Goal: Task Accomplishment & Management: Use online tool/utility

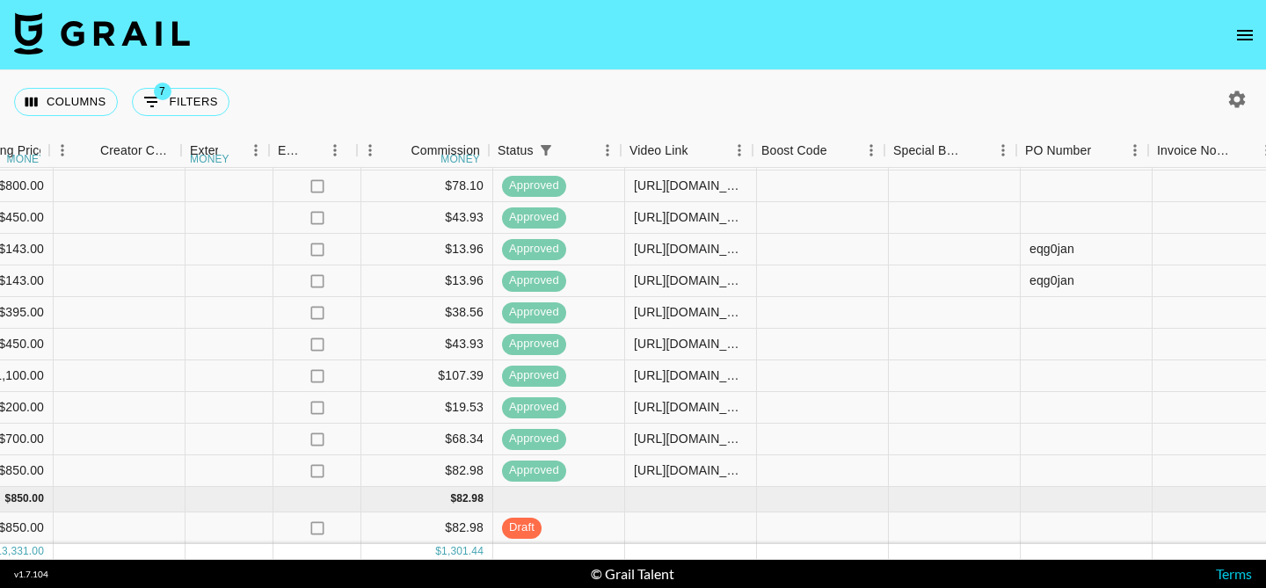
scroll to position [434, 1723]
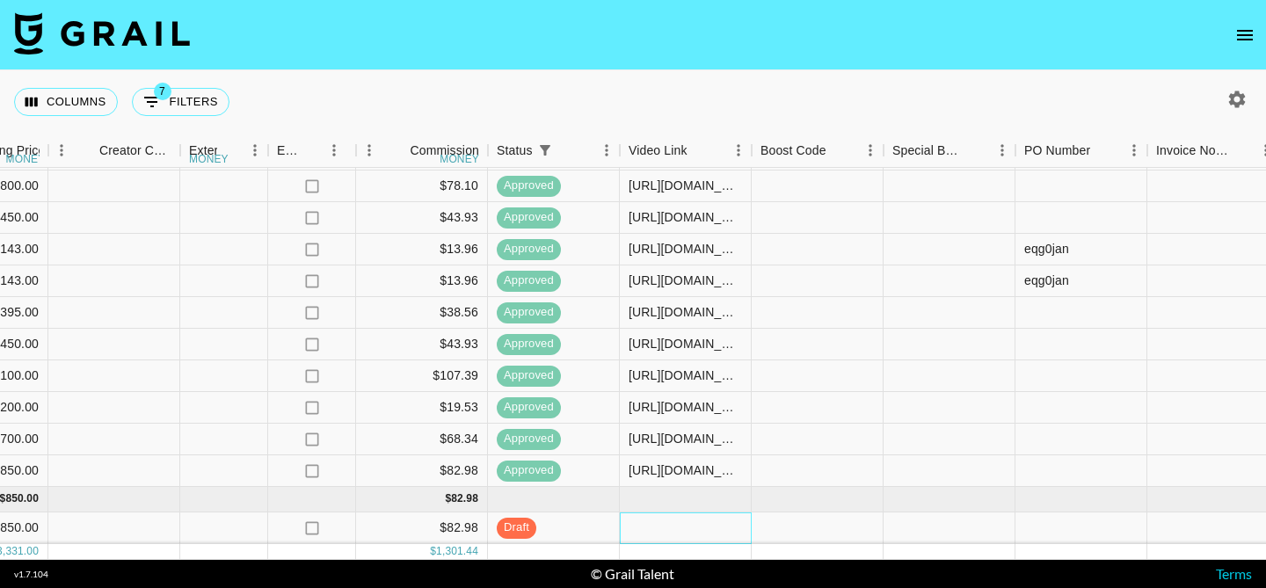
click at [665, 526] on div at bounding box center [686, 529] width 132 height 32
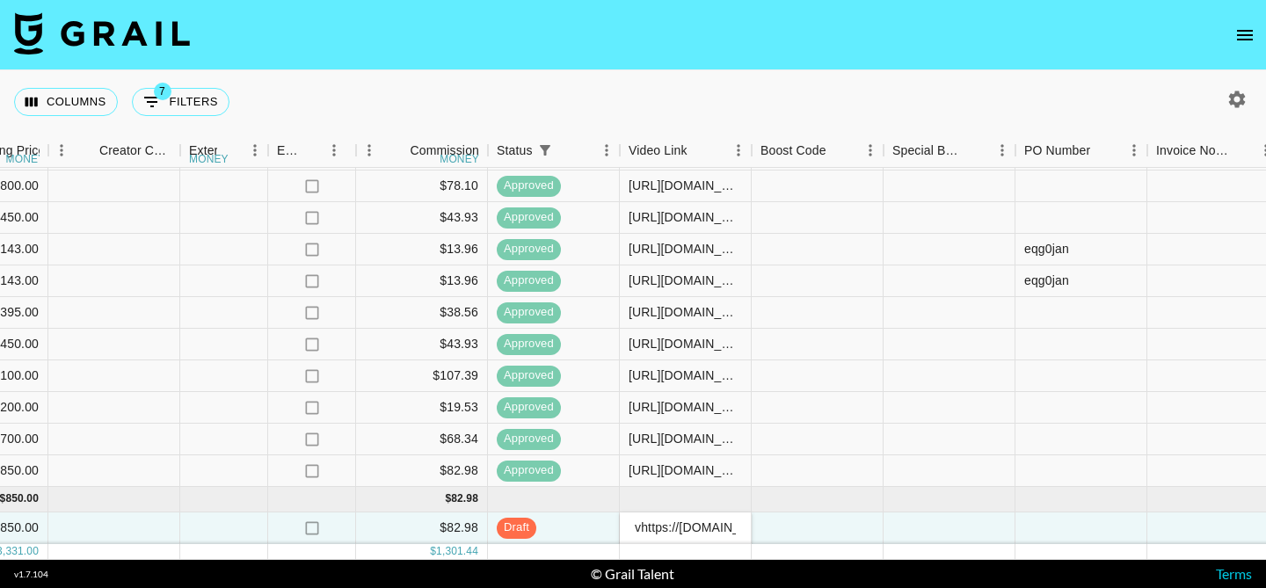
scroll to position [0, 693]
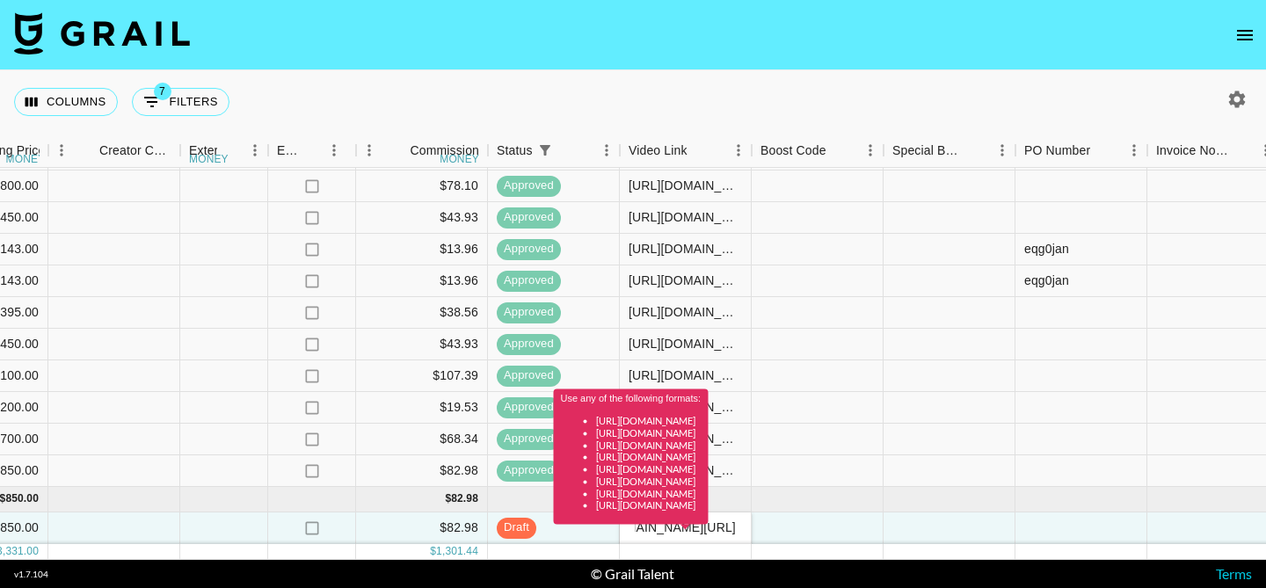
type input "vhttps://[DOMAIN_NAME][URL]"
click at [709, 530] on div "Use any of the following formats: [URL][DOMAIN_NAME] [URL][DOMAIN_NAME] [URL][D…" at bounding box center [631, 464] width 155 height 148
click at [696, 530] on div "Use any of the following formats: [URL][DOMAIN_NAME] [URL][DOMAIN_NAME] [URL][D…" at bounding box center [631, 464] width 155 height 148
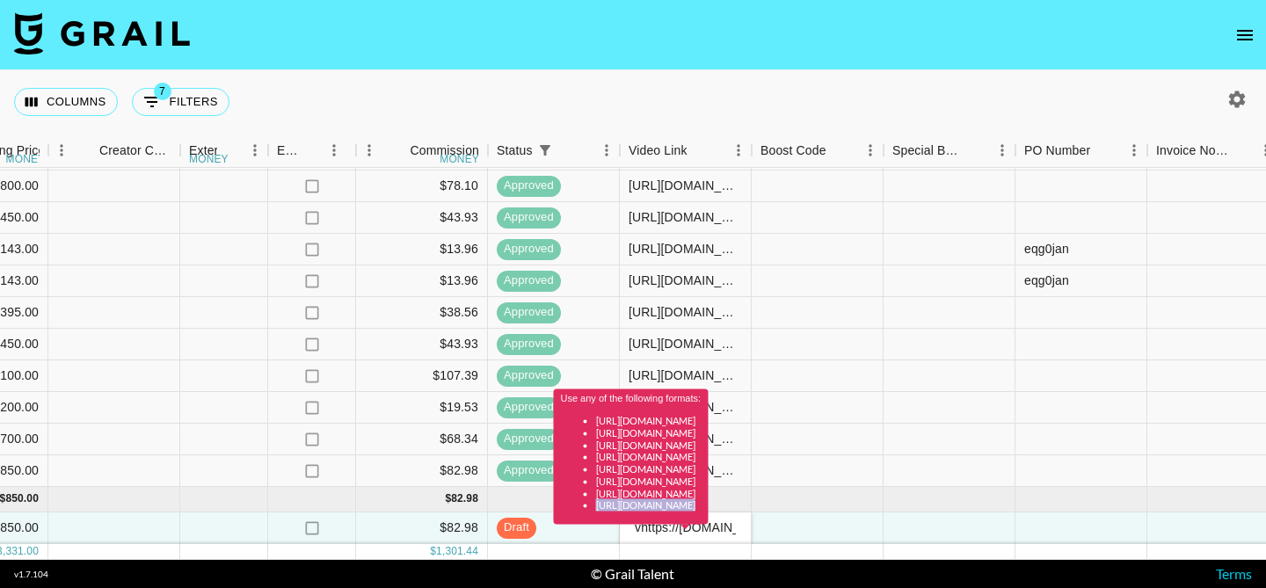
click at [696, 530] on div "Use any of the following formats: [URL][DOMAIN_NAME] [URL][DOMAIN_NAME] [URL][D…" at bounding box center [631, 464] width 155 height 148
click at [842, 445] on div at bounding box center [818, 440] width 132 height 32
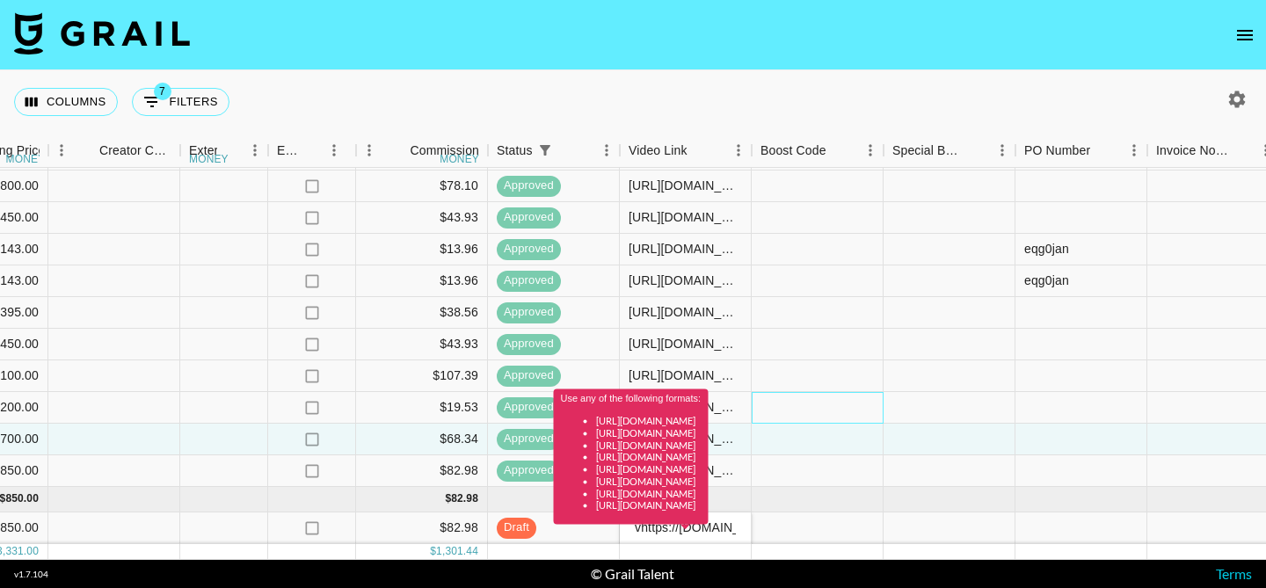
click at [853, 419] on div at bounding box center [818, 408] width 132 height 32
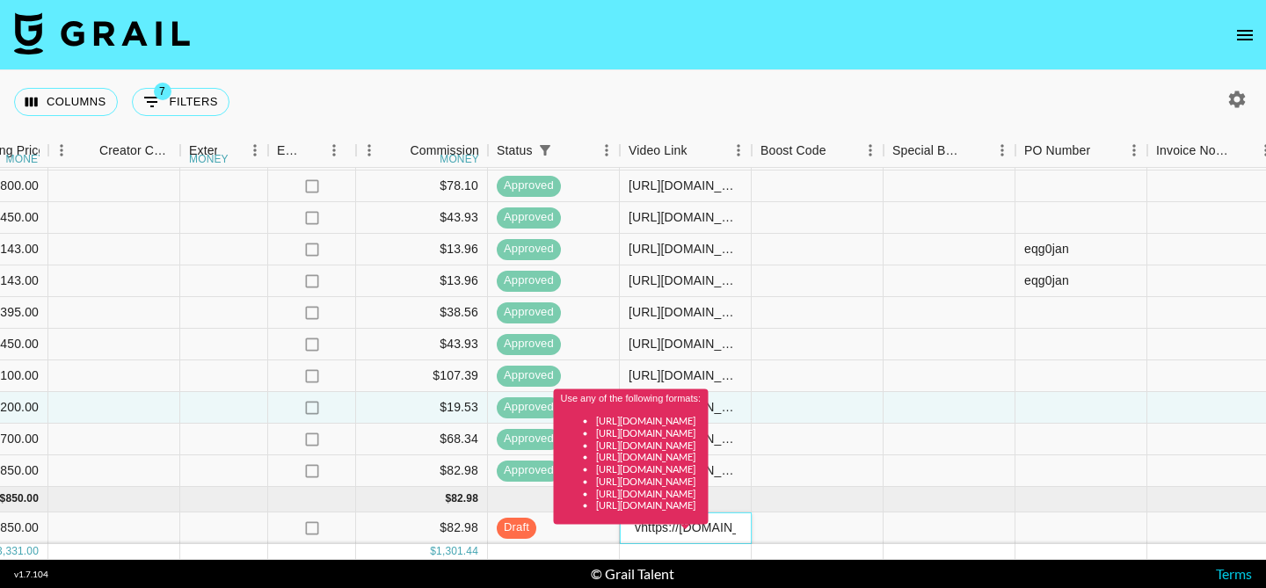
click at [698, 525] on div "Use any of the following formats: [URL][DOMAIN_NAME] [URL][DOMAIN_NAME] [URL][D…" at bounding box center [631, 464] width 155 height 148
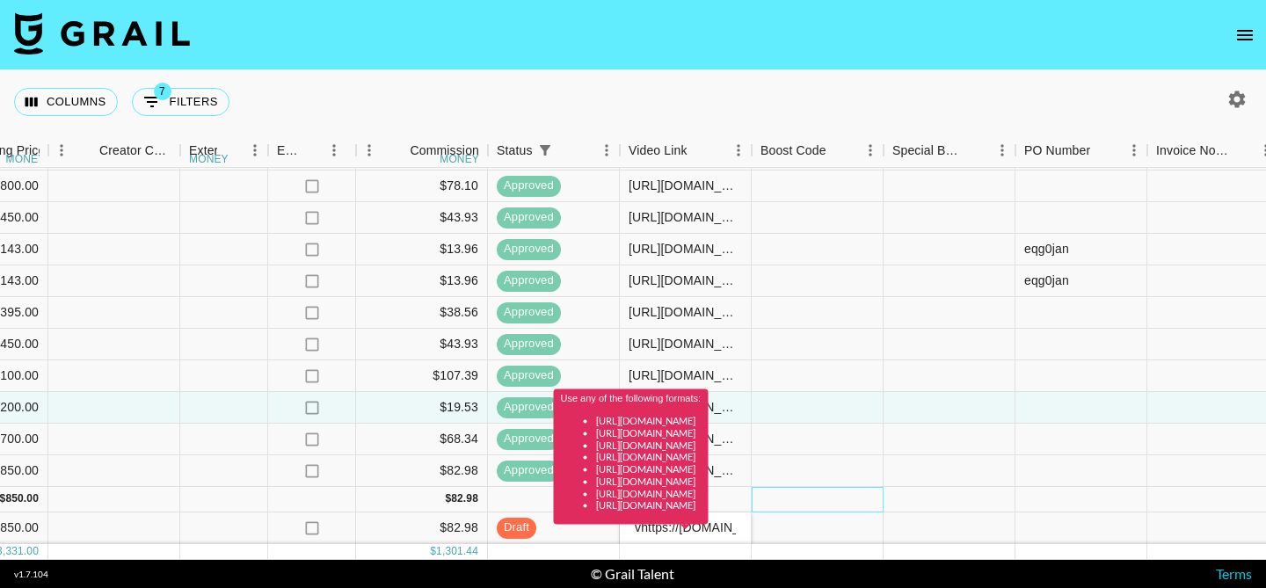
click at [863, 487] on div at bounding box center [818, 499] width 132 height 25
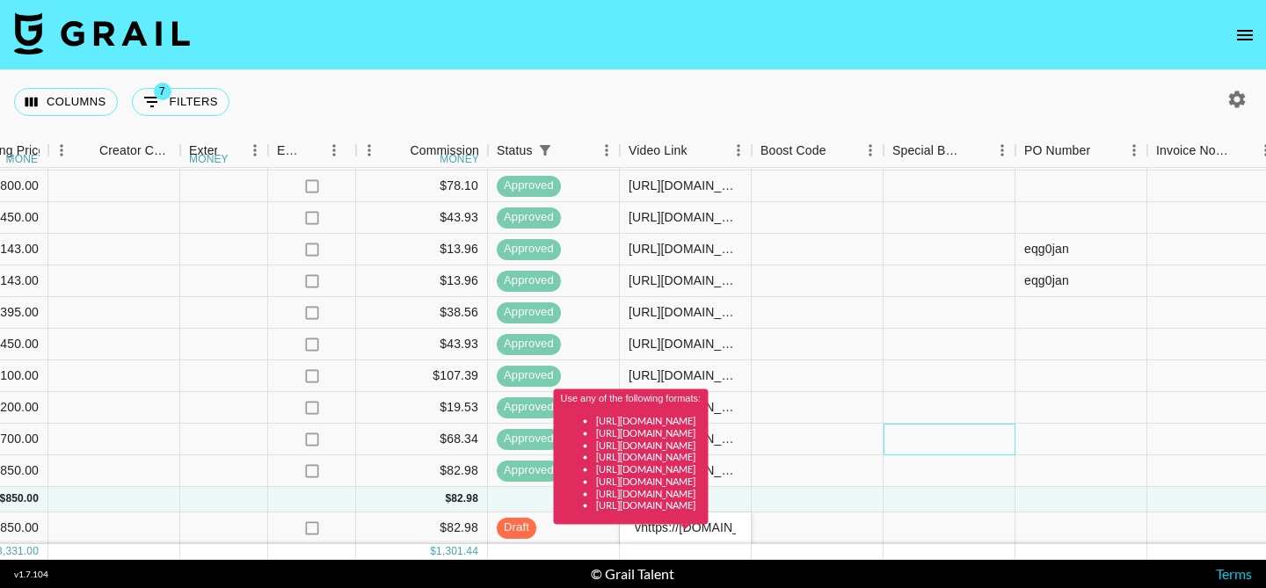
click at [907, 429] on div at bounding box center [950, 440] width 132 height 32
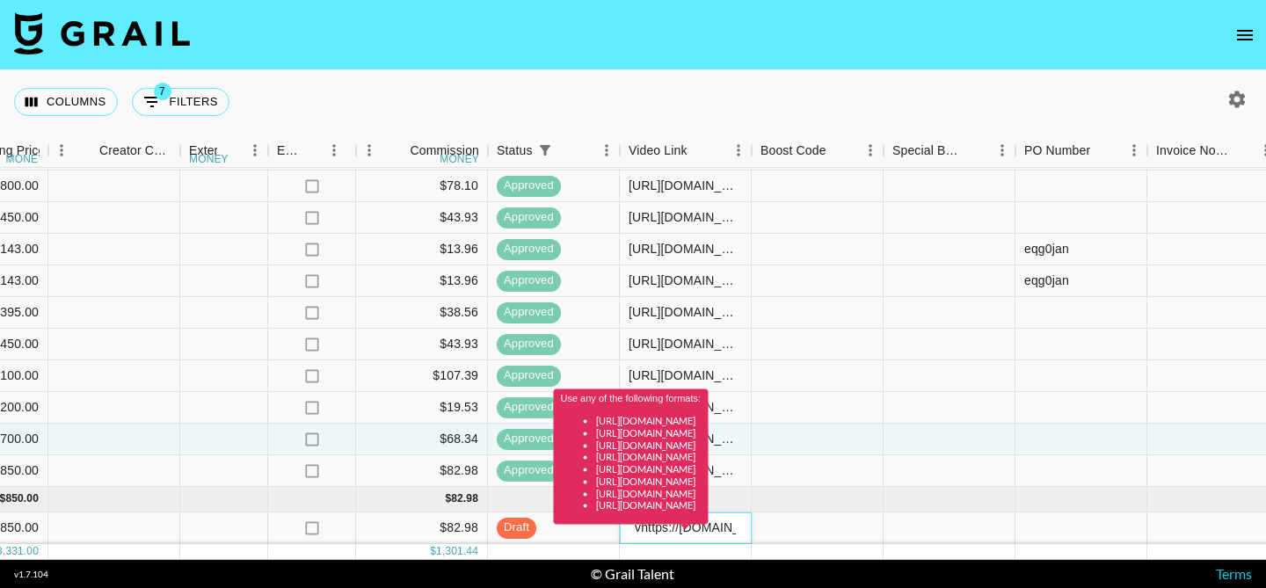
click at [637, 535] on div "Use any of the following formats: [URL][DOMAIN_NAME] [URL][DOMAIN_NAME] [URL][D…" at bounding box center [631, 464] width 155 height 148
click at [641, 526] on div "Use any of the following formats: [URL][DOMAIN_NAME] [URL][DOMAIN_NAME] [URL][D…" at bounding box center [631, 464] width 155 height 148
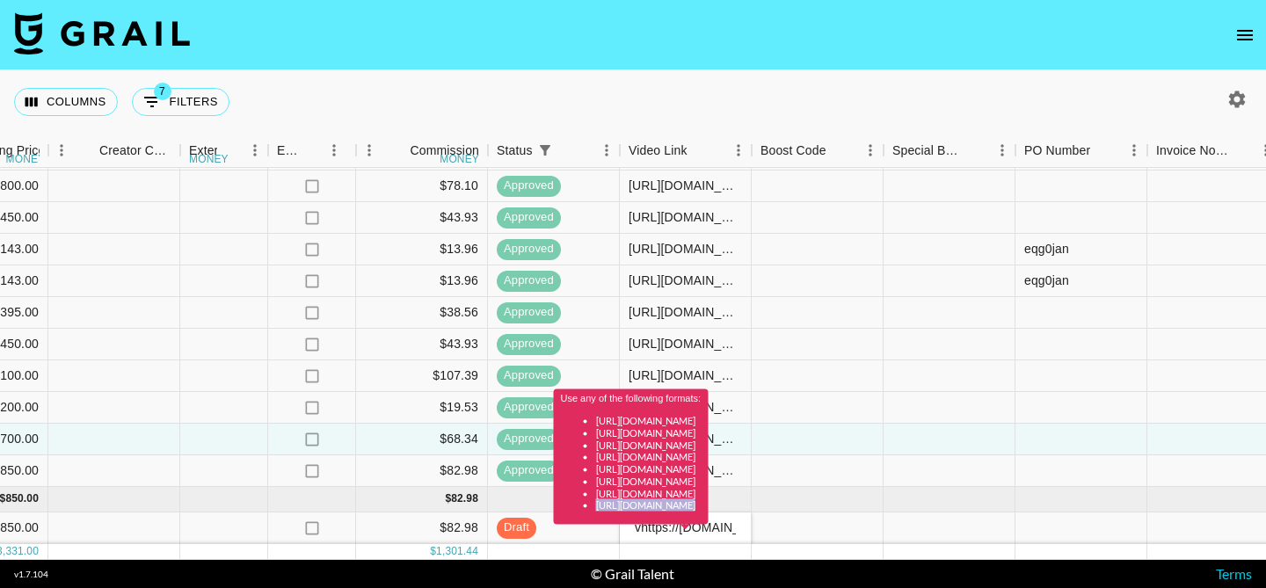
click at [641, 526] on div "Use any of the following formats: [URL][DOMAIN_NAME] [URL][DOMAIN_NAME] [URL][D…" at bounding box center [631, 464] width 155 height 148
click at [828, 478] on div at bounding box center [818, 471] width 132 height 32
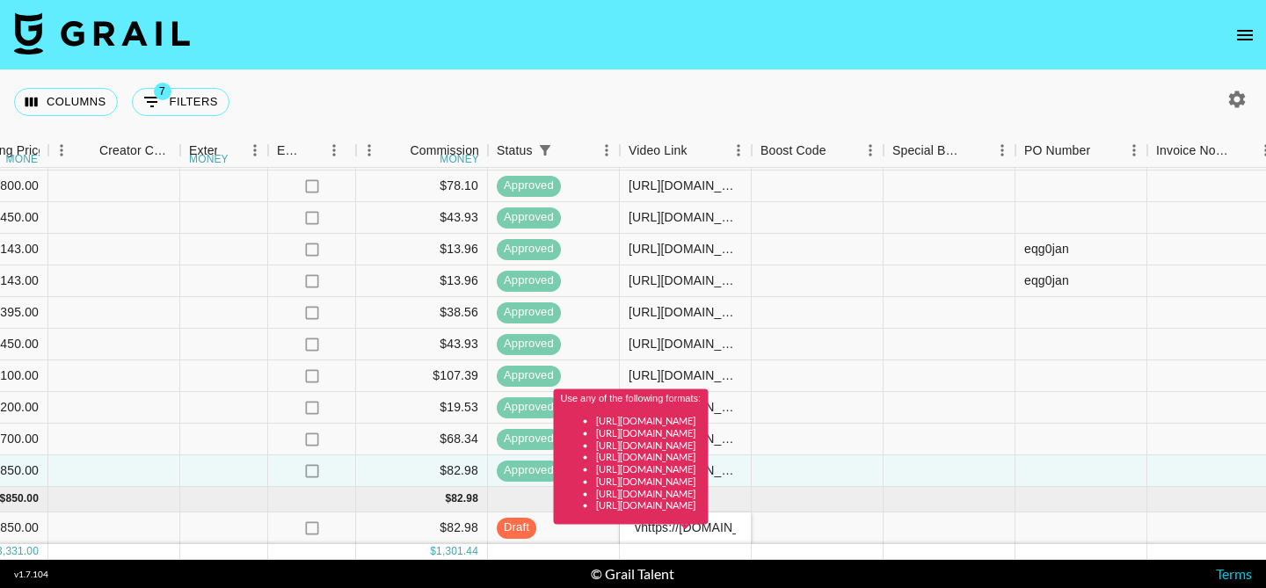
drag, startPoint x: 733, startPoint y: 530, endPoint x: 647, endPoint y: 529, distance: 86.2
click at [647, 529] on div "Use any of the following formats: [URL][DOMAIN_NAME] [URL][DOMAIN_NAME] [URL][D…" at bounding box center [631, 464] width 155 height 148
click at [647, 530] on div "Use any of the following formats: [URL][DOMAIN_NAME] [URL][DOMAIN_NAME] [URL][D…" at bounding box center [631, 464] width 155 height 148
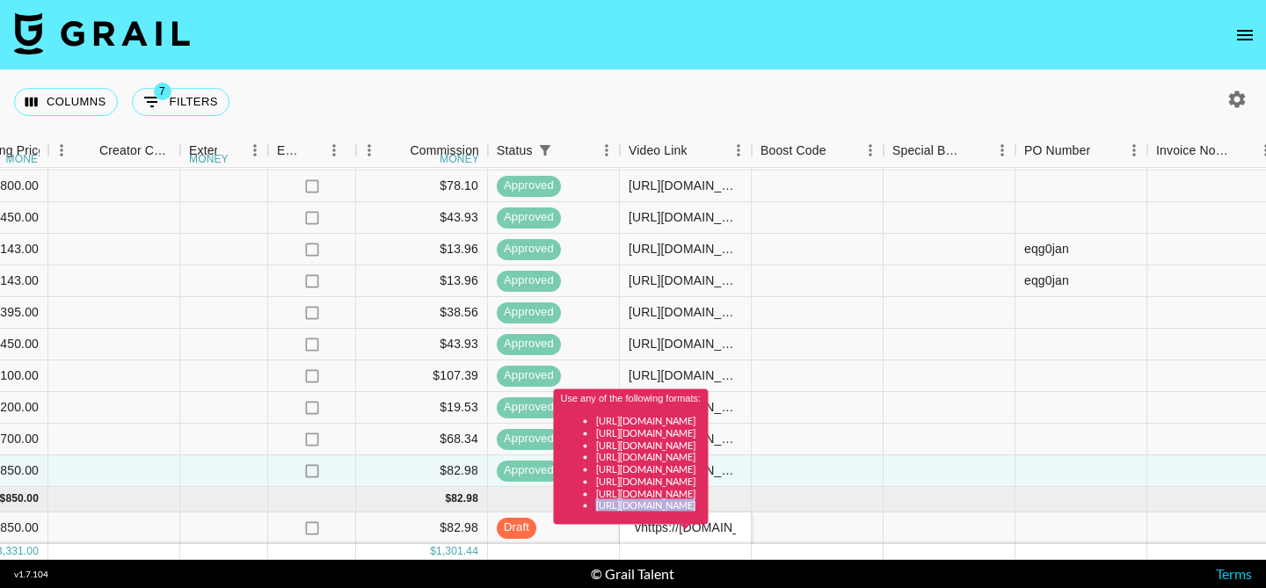
click at [647, 530] on div "Use any of the following formats: [URL][DOMAIN_NAME] [URL][DOMAIN_NAME] [URL][D…" at bounding box center [631, 464] width 155 height 148
click at [812, 294] on div at bounding box center [818, 282] width 132 height 32
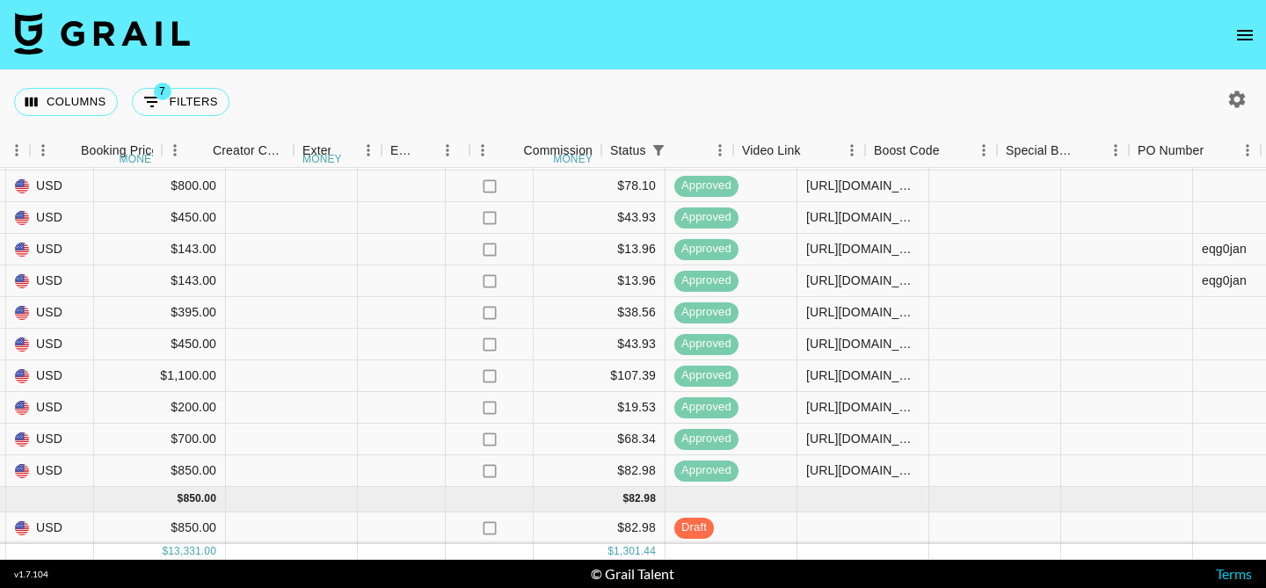
scroll to position [434, 1630]
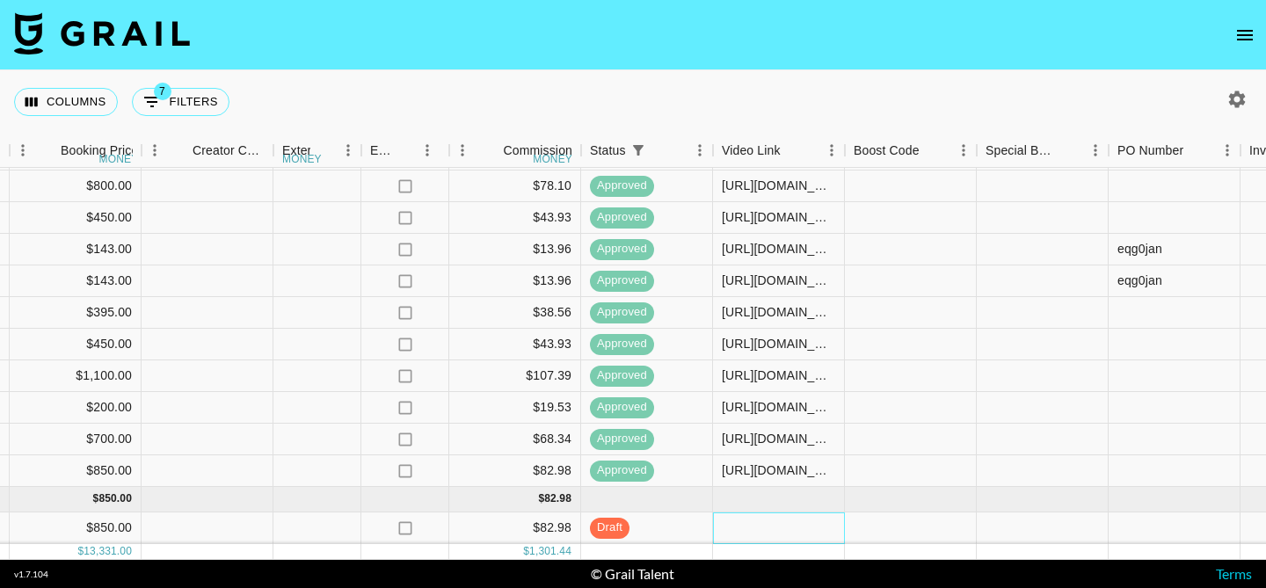
click at [761, 535] on div at bounding box center [779, 529] width 132 height 32
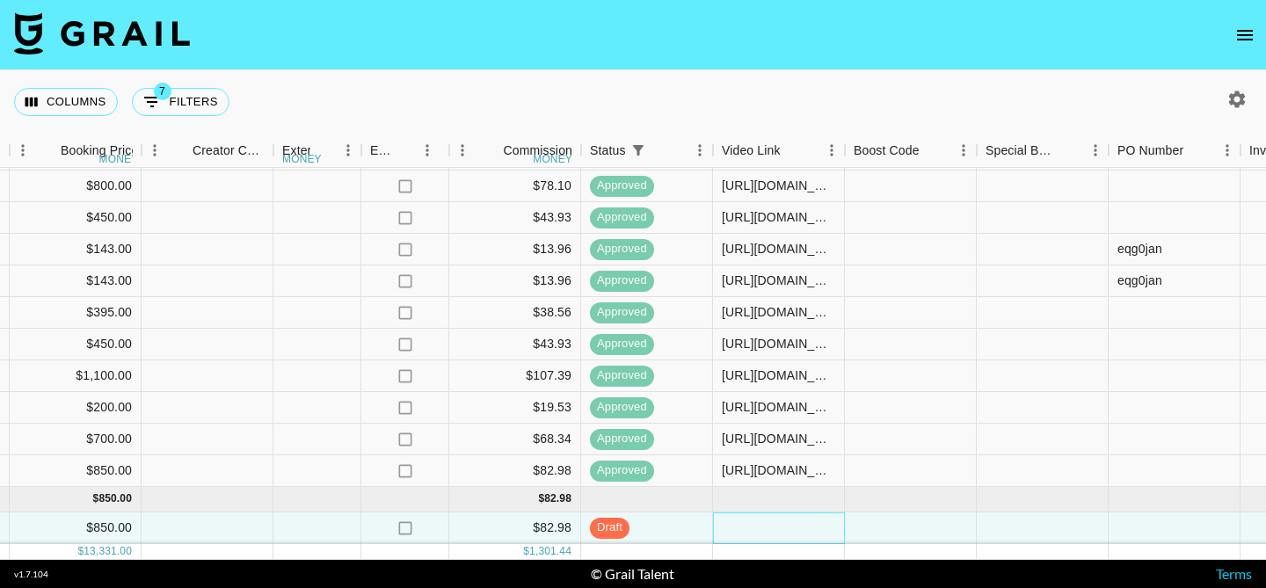
click at [761, 535] on div at bounding box center [779, 529] width 132 height 32
type input "https://www.tiktok.com/@tristipoopoo/video/7556994535717391647?is_from_webapp=1…"
click at [914, 531] on div at bounding box center [911, 529] width 132 height 32
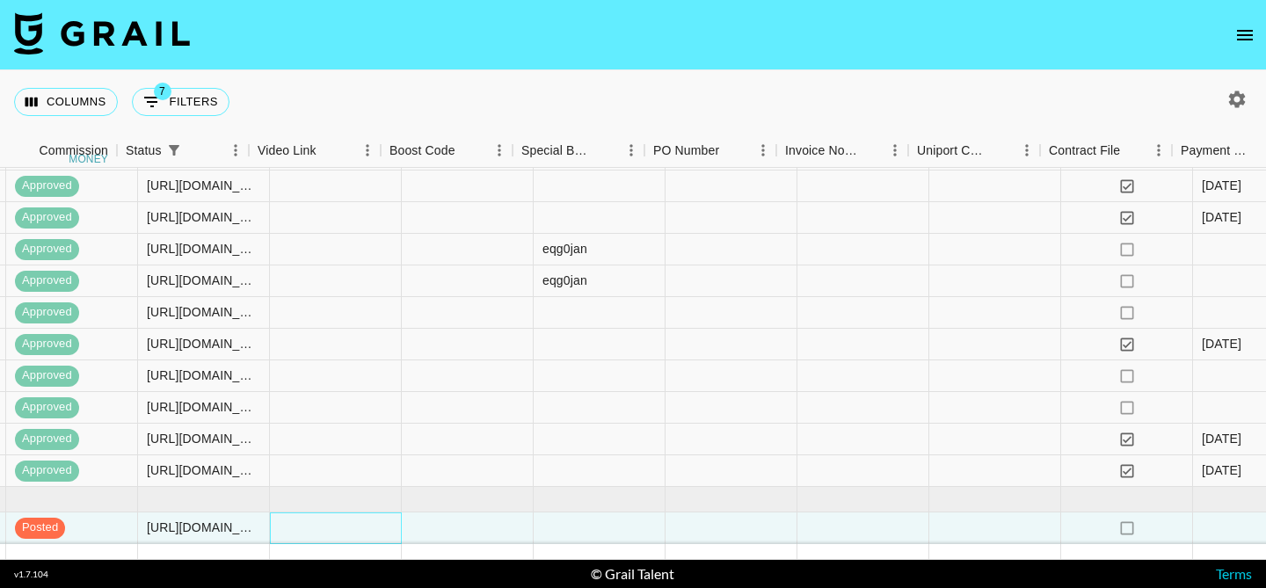
scroll to position [434, 2466]
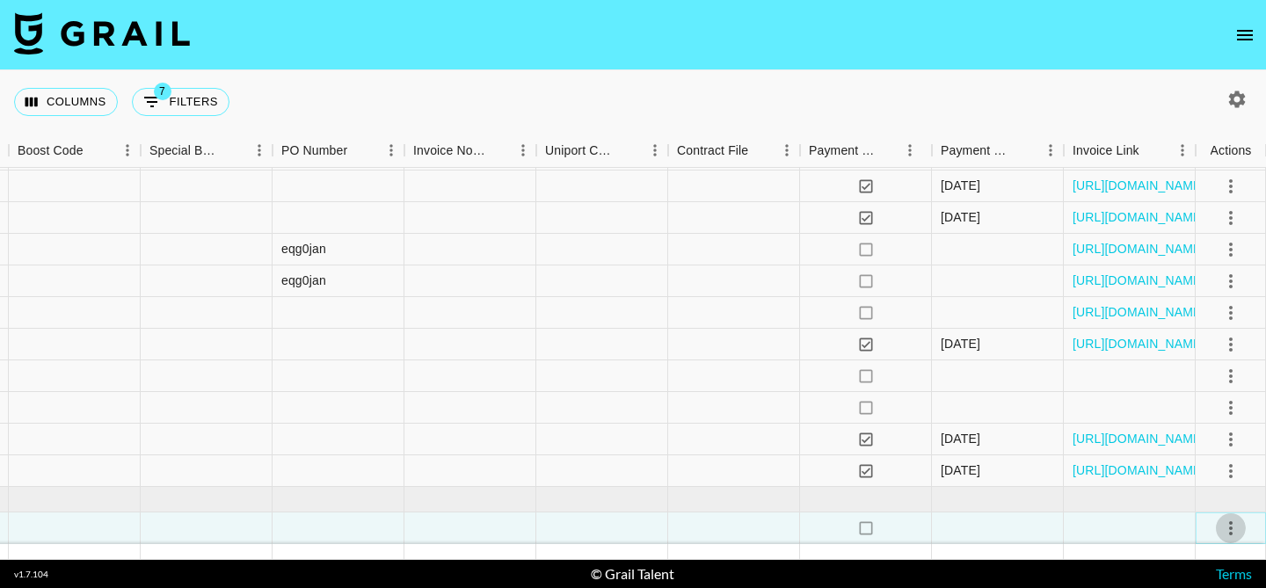
click at [1228, 529] on icon "select merge strategy" at bounding box center [1230, 528] width 21 height 21
click at [1203, 492] on div "Approve" at bounding box center [1193, 490] width 54 height 21
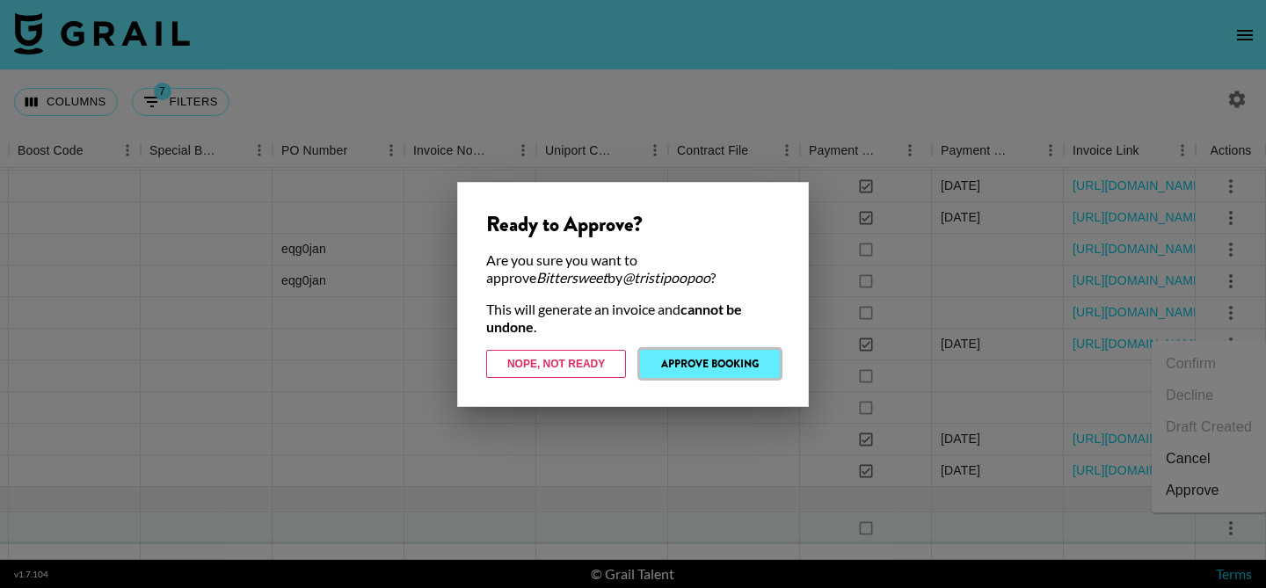
click at [722, 368] on button "Approve Booking" at bounding box center [710, 364] width 140 height 28
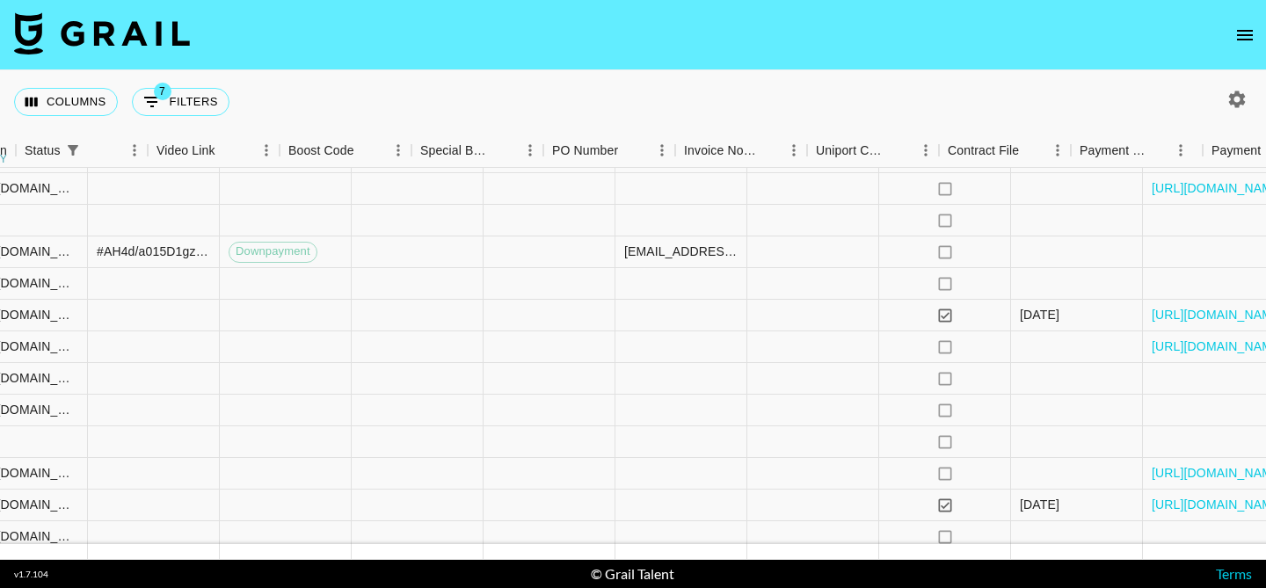
scroll to position [52, 2466]
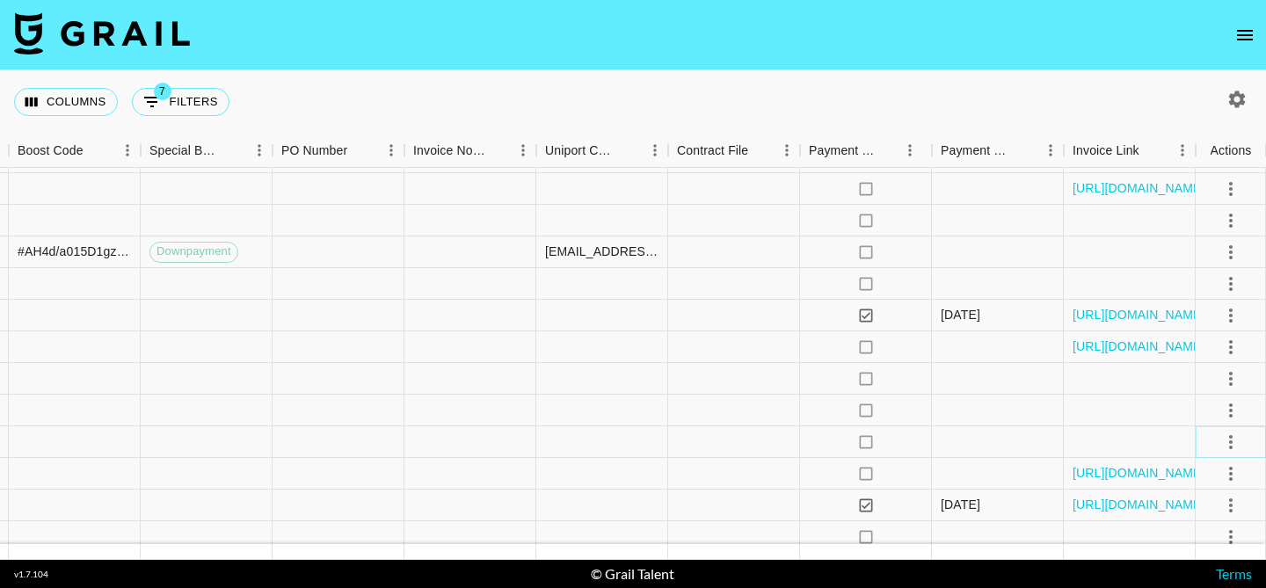
click at [1223, 437] on icon "select merge strategy" at bounding box center [1230, 442] width 21 height 21
click at [1186, 314] on li "Decline" at bounding box center [1209, 310] width 114 height 32
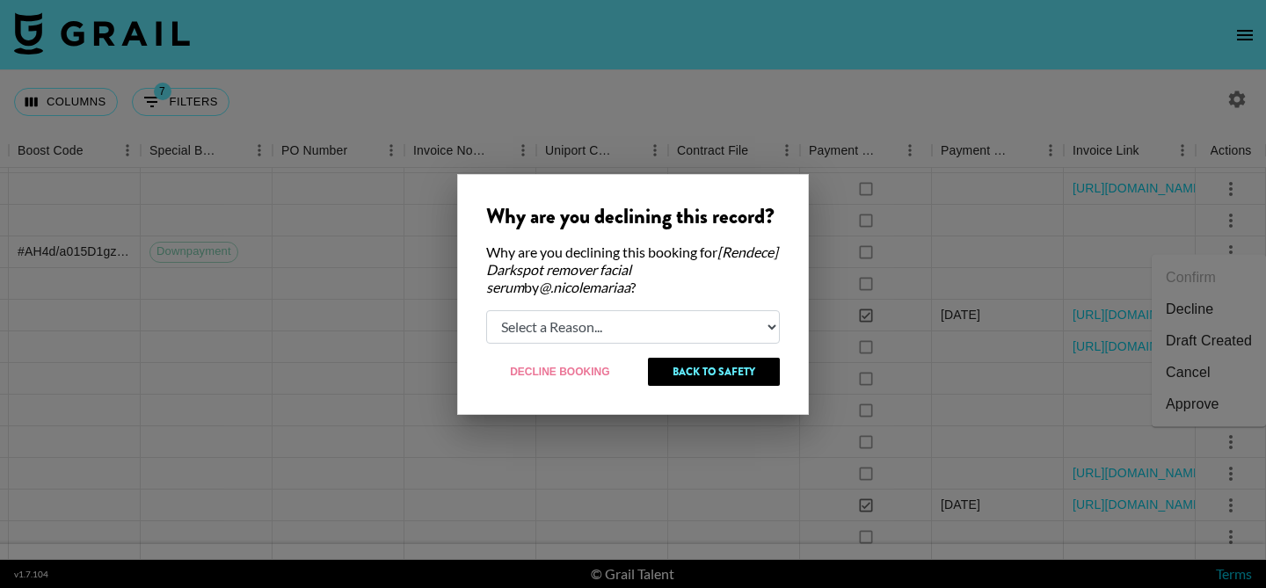
click at [588, 331] on select "Select a Reason... Relogging this deal due to a data issue The booker cancelled…" at bounding box center [633, 326] width 294 height 33
select select "booker_cancel"
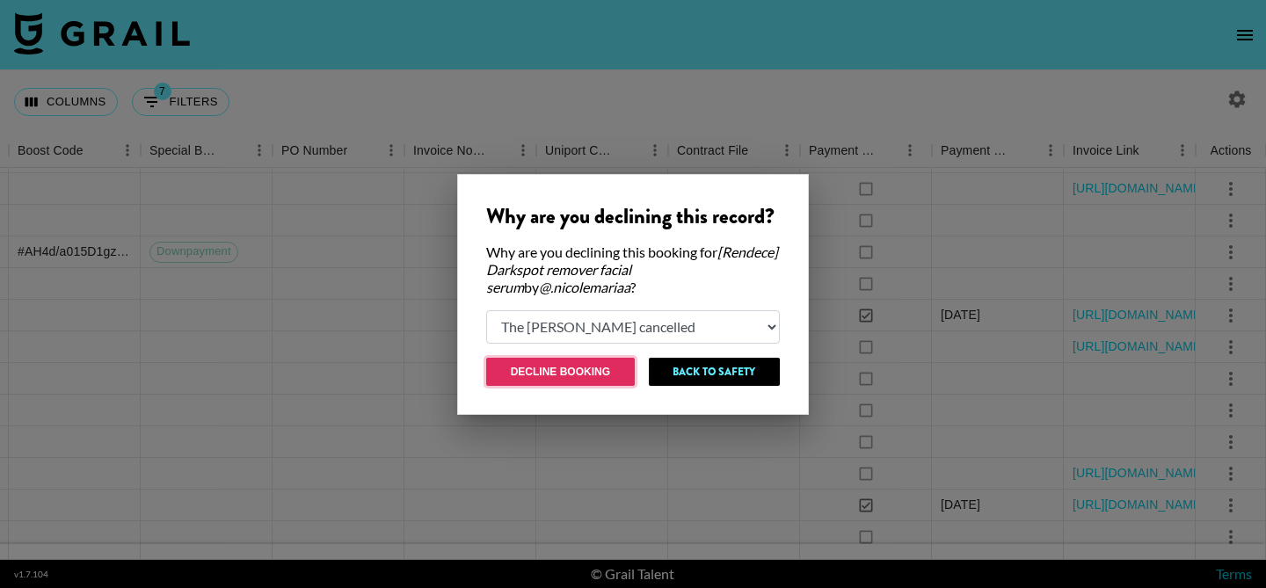
click at [560, 372] on button "Decline Booking" at bounding box center [560, 372] width 149 height 28
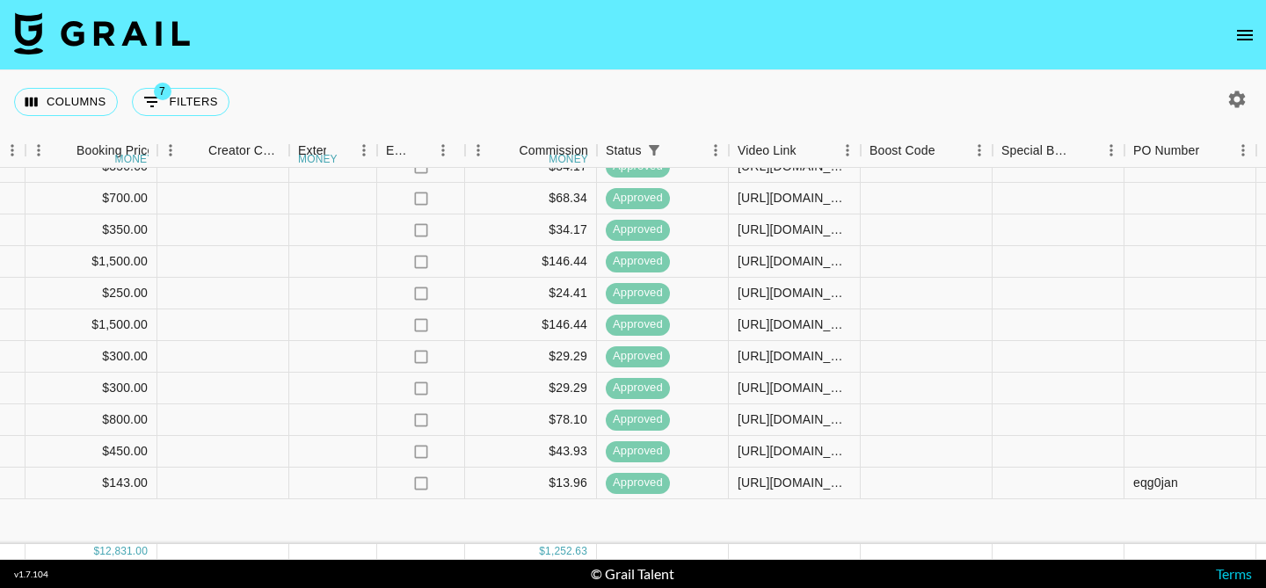
scroll to position [0, 1614]
